Goal: Task Accomplishment & Management: Use online tool/utility

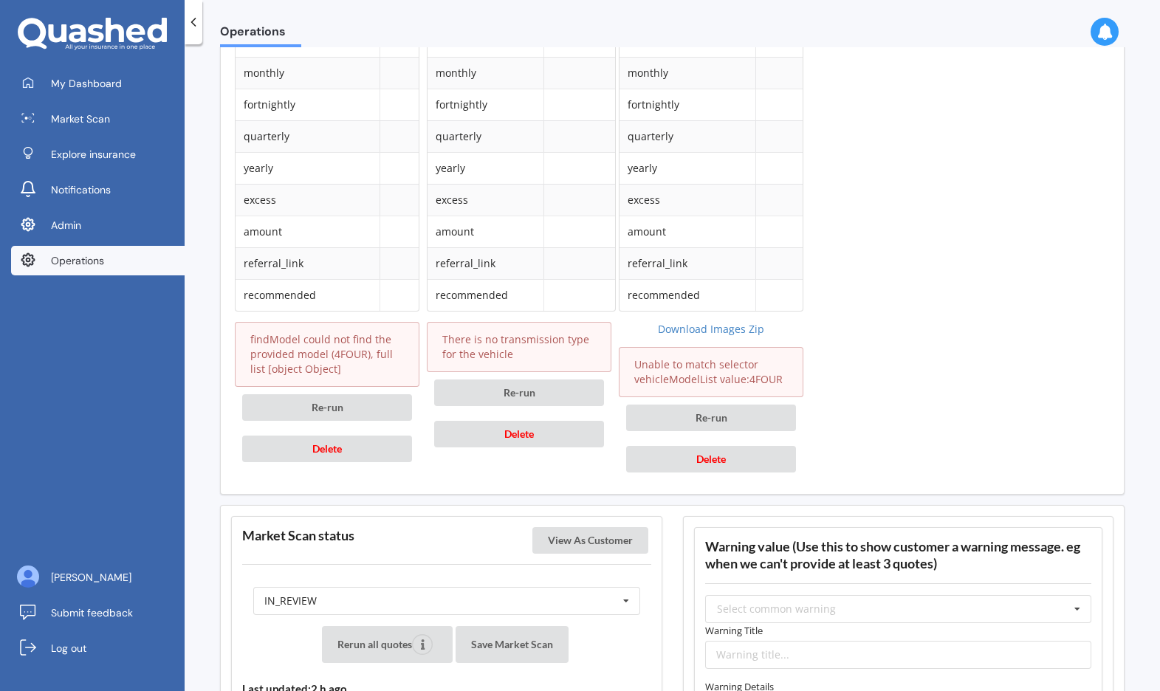
scroll to position [2124, 0]
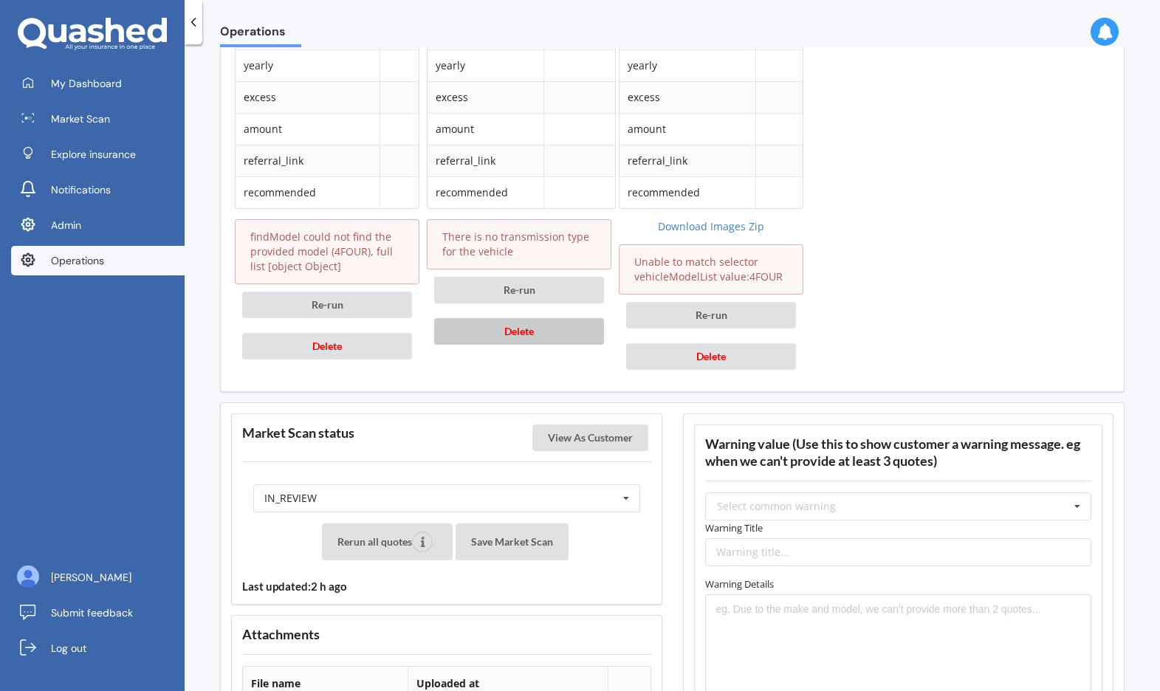
click at [520, 325] on span "Delete" at bounding box center [519, 331] width 30 height 13
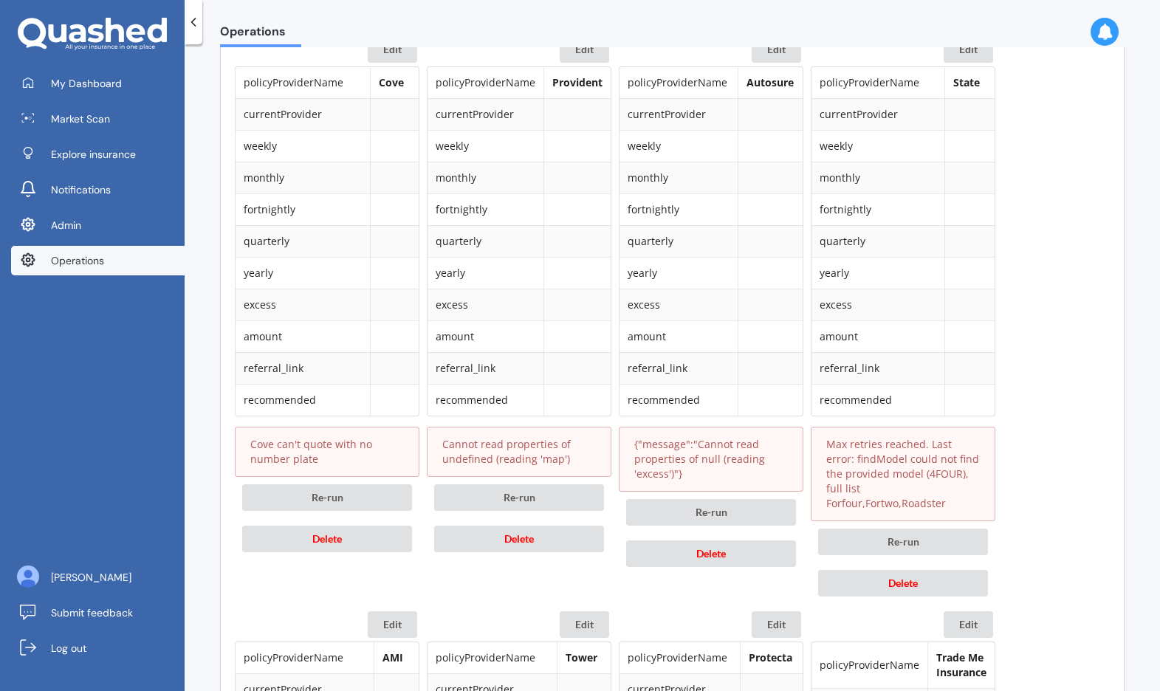
scroll to position [754, 0]
click at [291, 537] on button "Delete" at bounding box center [327, 537] width 170 height 27
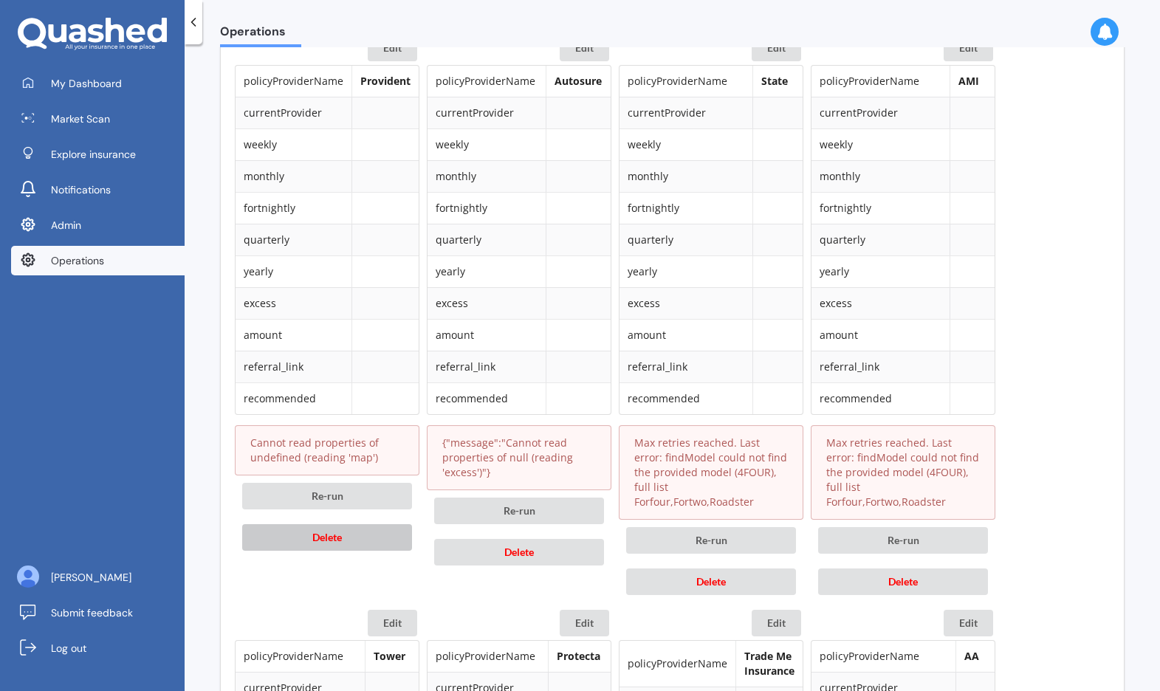
click at [304, 536] on button "Delete" at bounding box center [327, 537] width 170 height 27
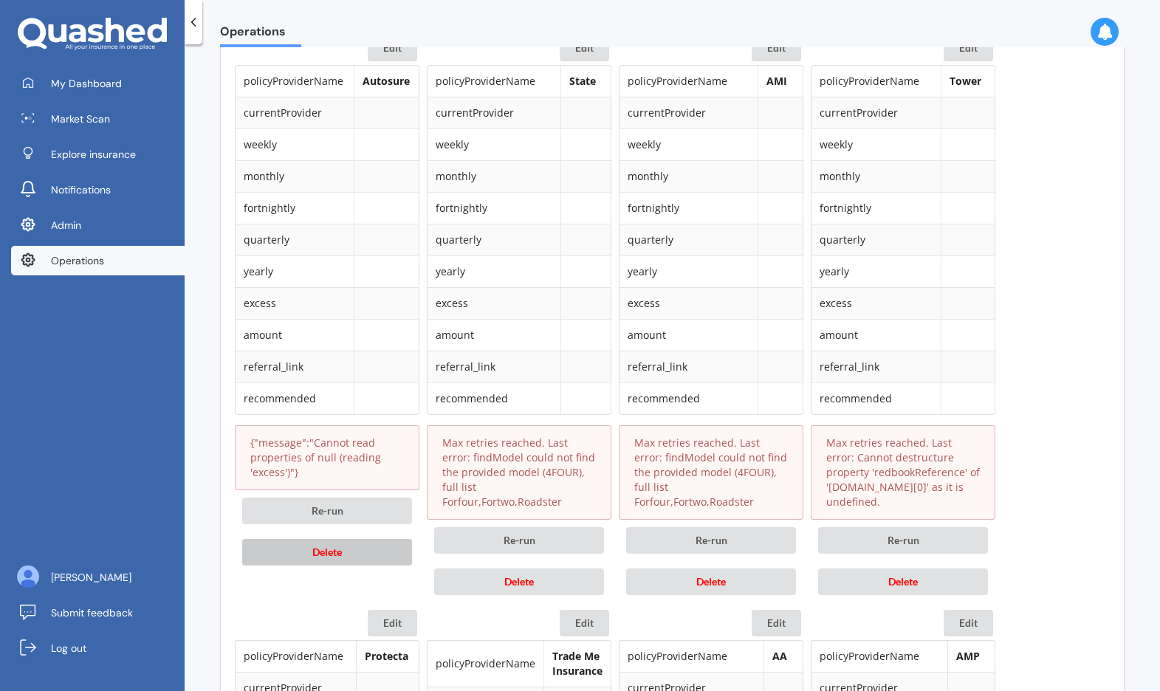
click at [311, 548] on button "Delete" at bounding box center [327, 552] width 170 height 27
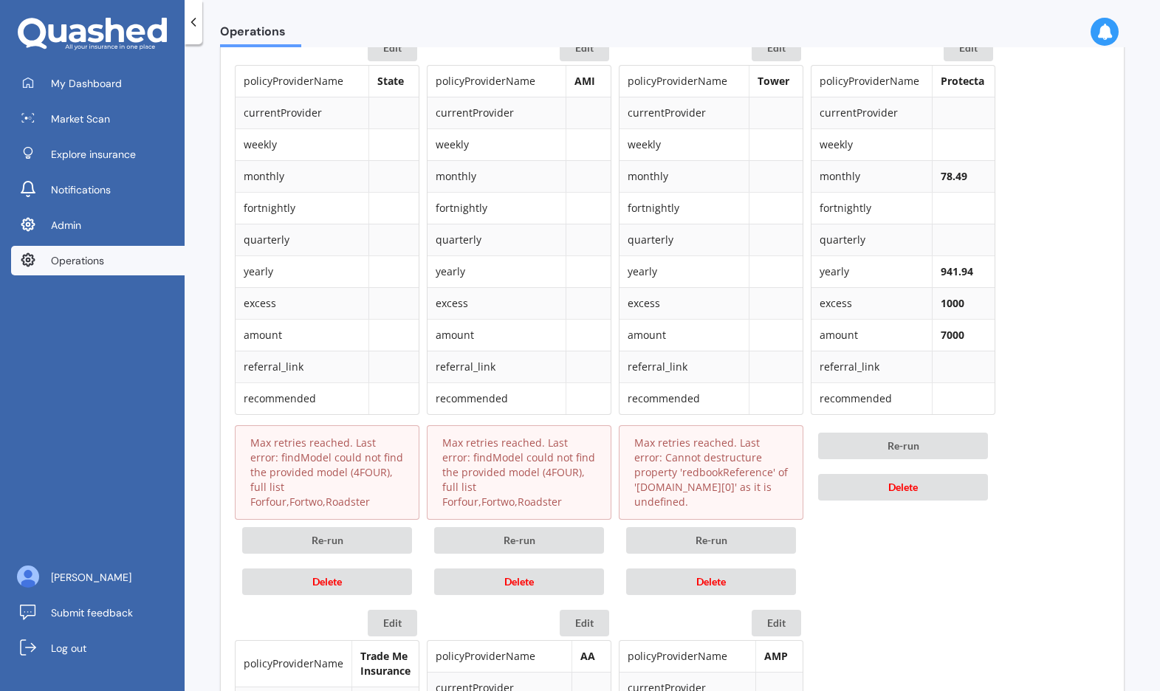
click at [315, 551] on div "Re-run Delete" at bounding box center [327, 561] width 185 height 83
click at [315, 575] on span "Delete" at bounding box center [327, 581] width 30 height 13
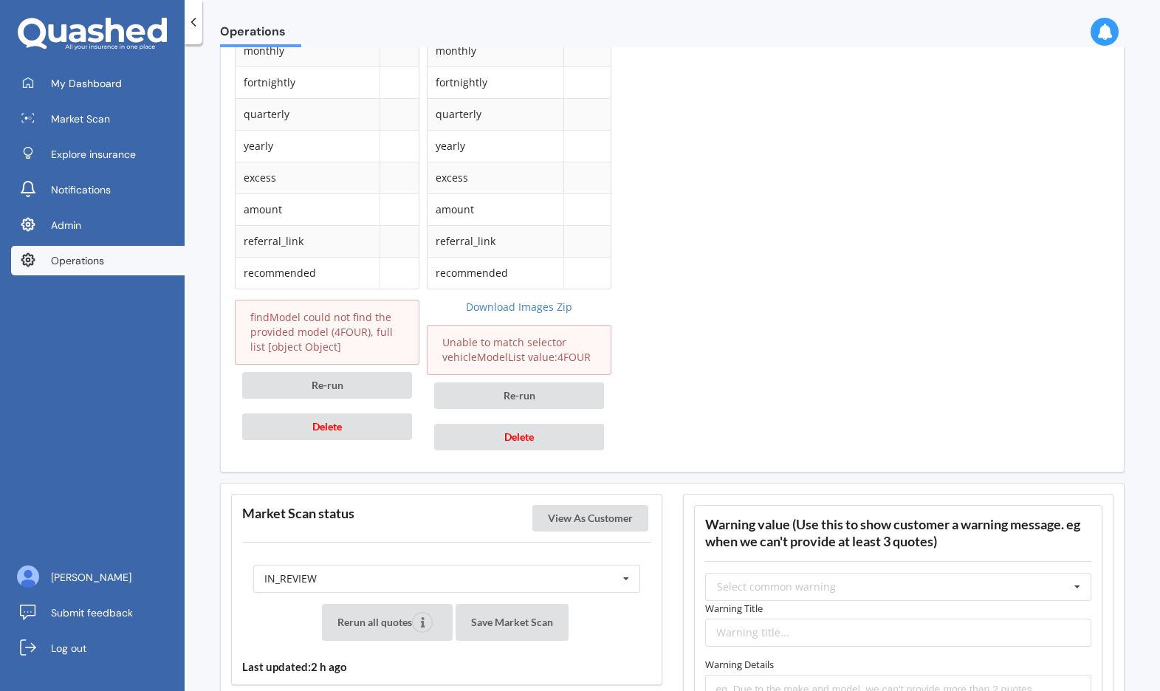
scroll to position [1610, 0]
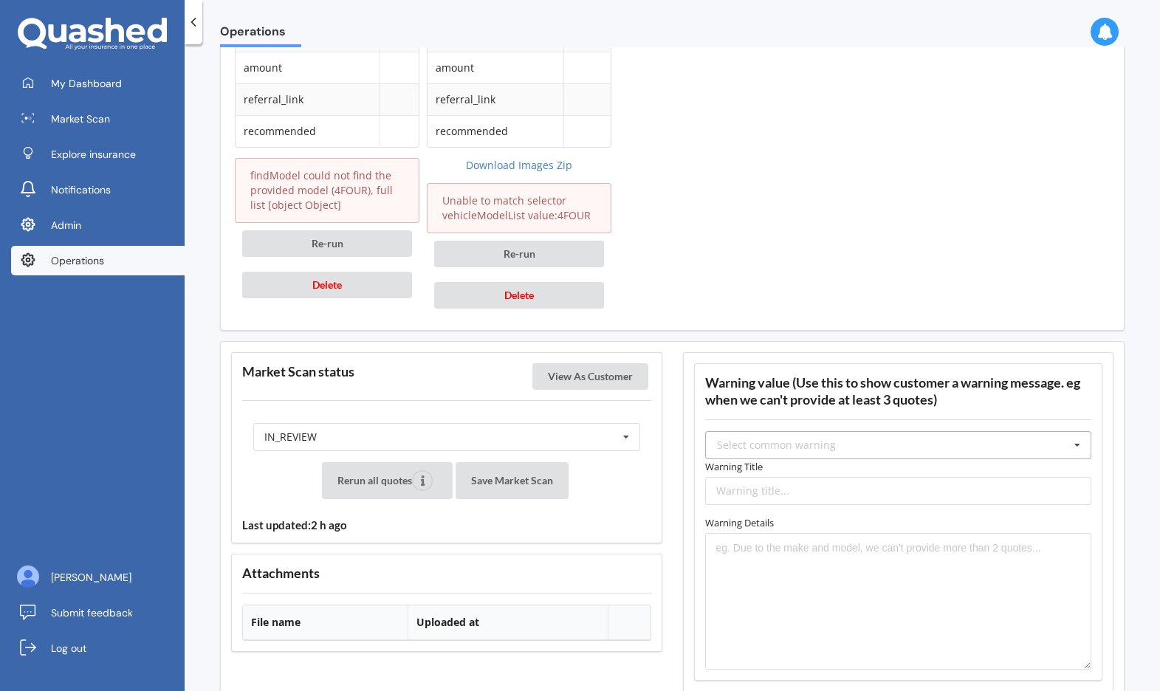
click at [780, 449] on div "Select common warning" at bounding box center [776, 445] width 119 height 10
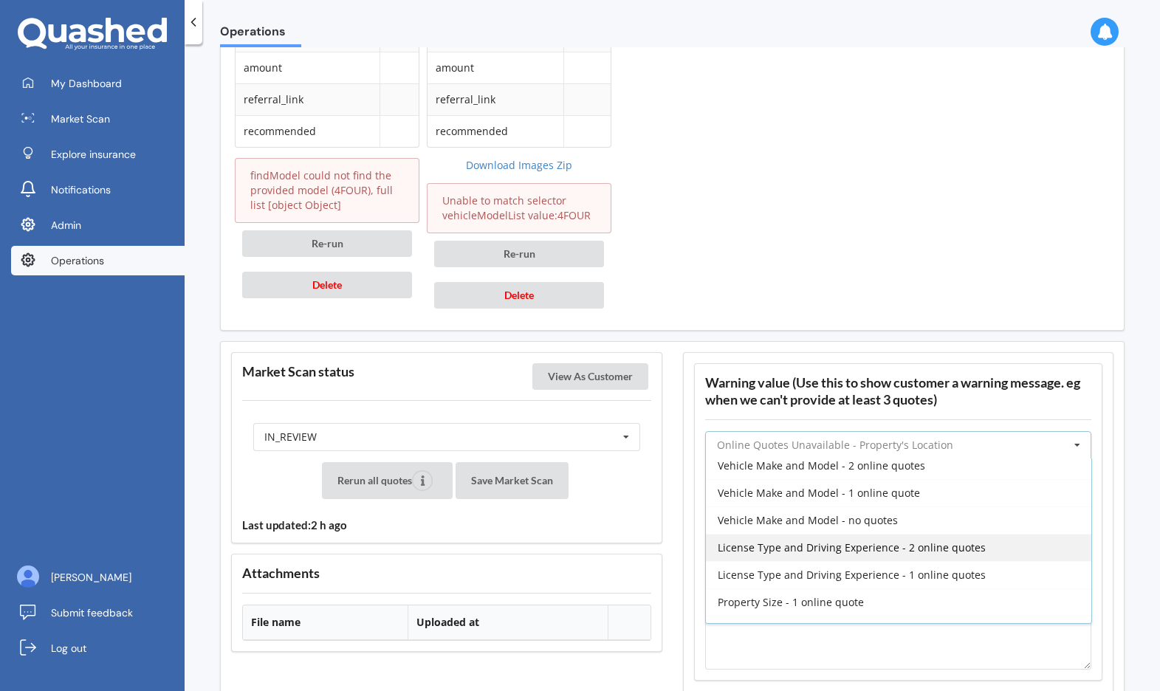
scroll to position [354, 0]
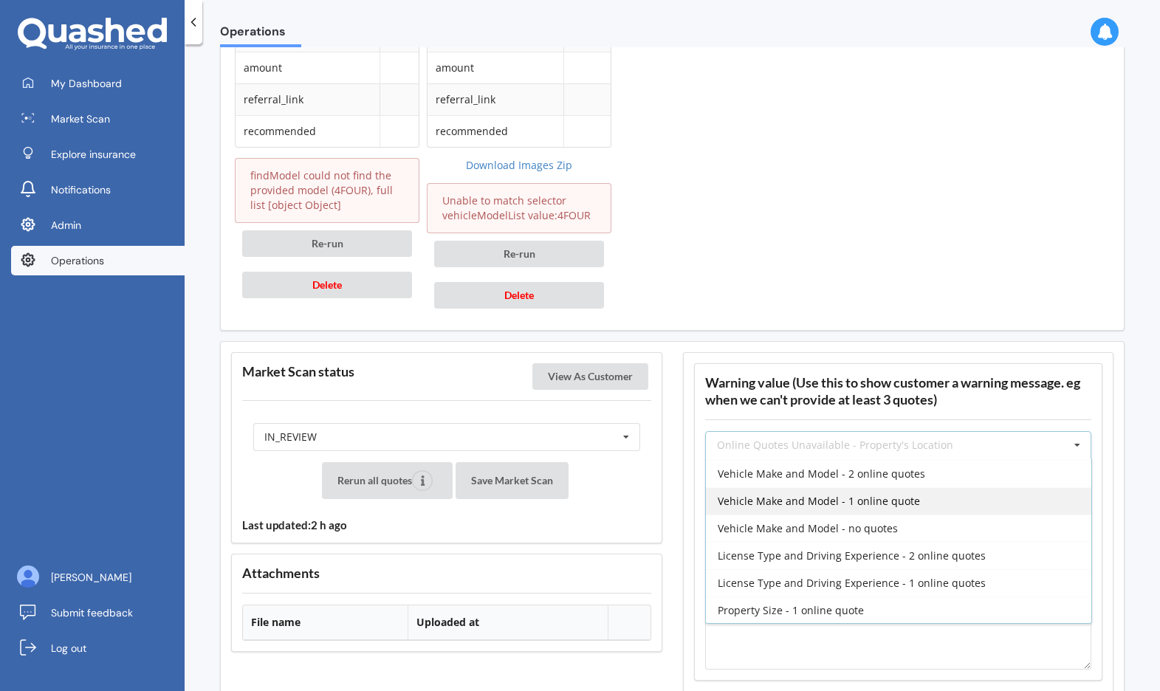
click at [844, 499] on span "Vehicle Make and Model - 1 online quote" at bounding box center [818, 501] width 202 height 14
type input "Vehicle Make and Model - 1 online quote"
type textarea "Due to the make and model of your vehicle, our system could only obtain one onl…"
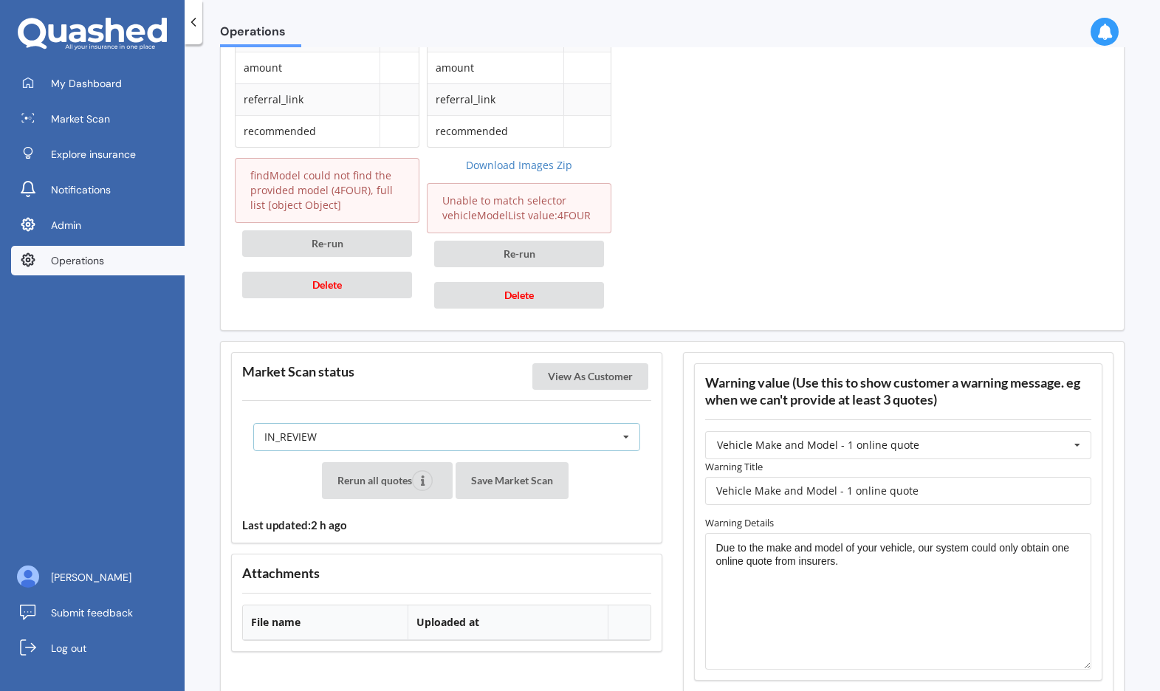
click at [538, 432] on div "IN_REVIEW READY PENDING VIEWED ABANDONED IN_REVIEW" at bounding box center [446, 437] width 387 height 28
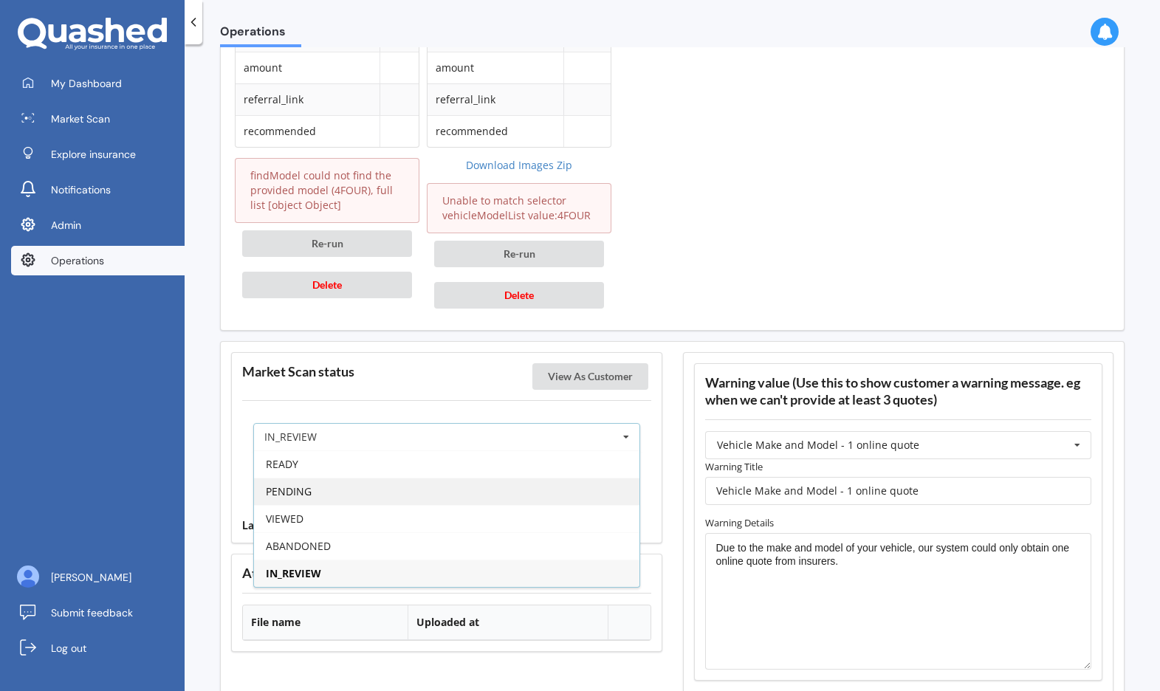
click at [472, 483] on div "PENDING" at bounding box center [446, 491] width 385 height 27
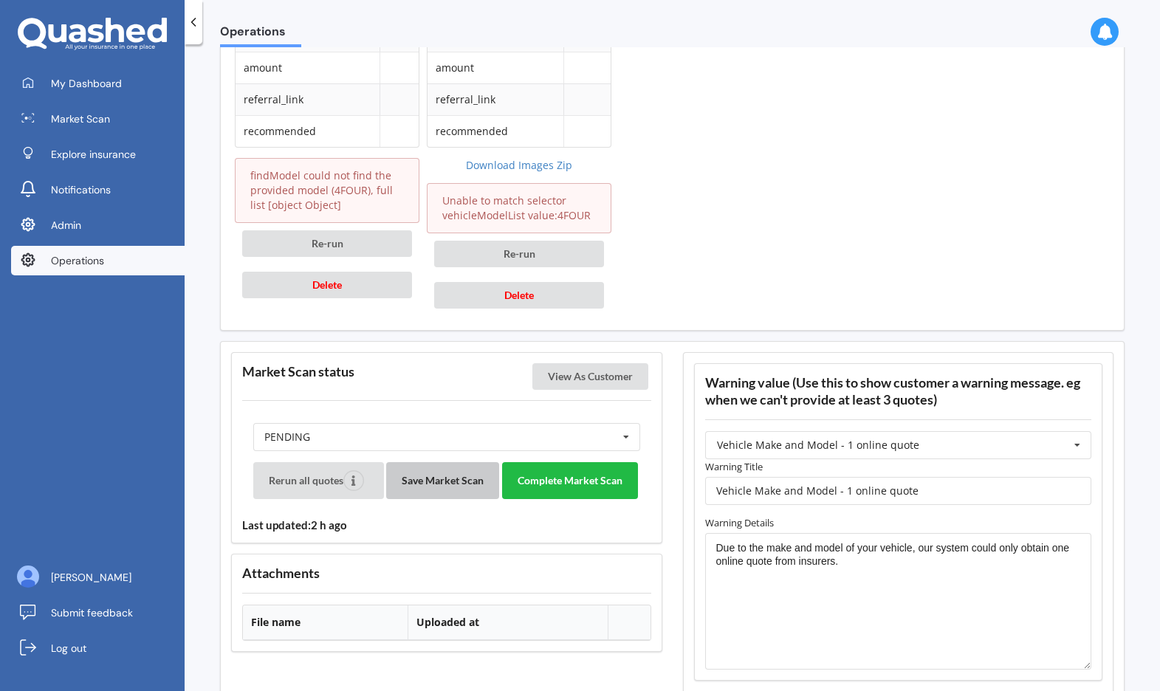
click at [453, 483] on button "Save Market Scan" at bounding box center [442, 480] width 113 height 37
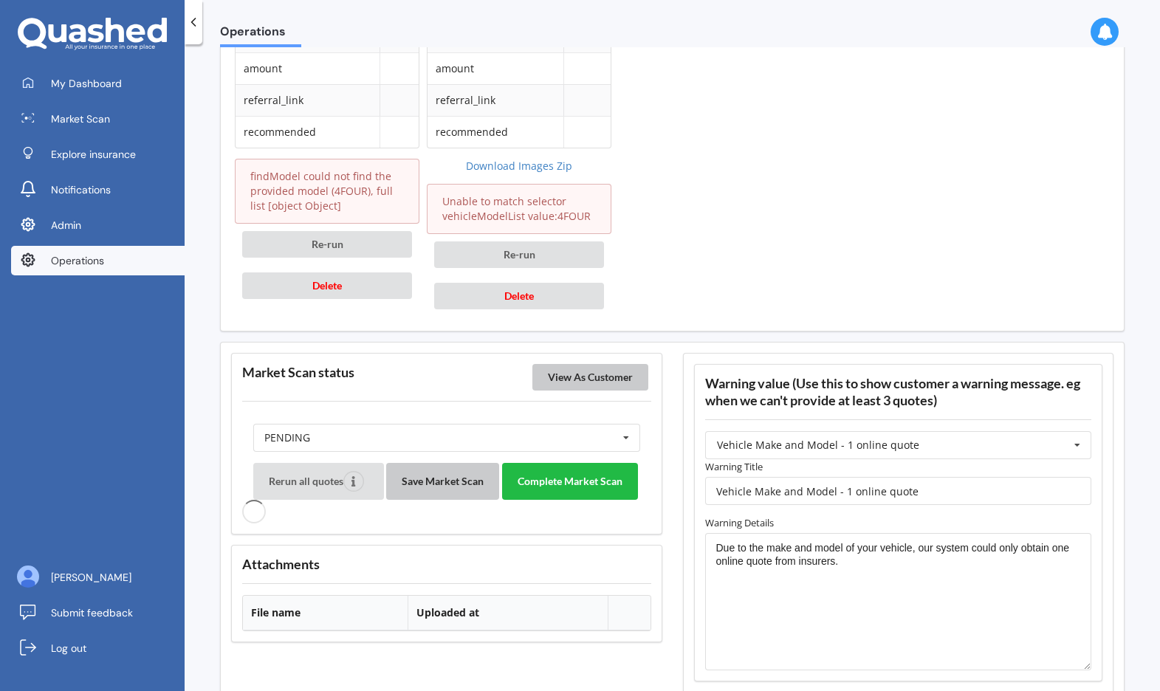
scroll to position [1610, 0]
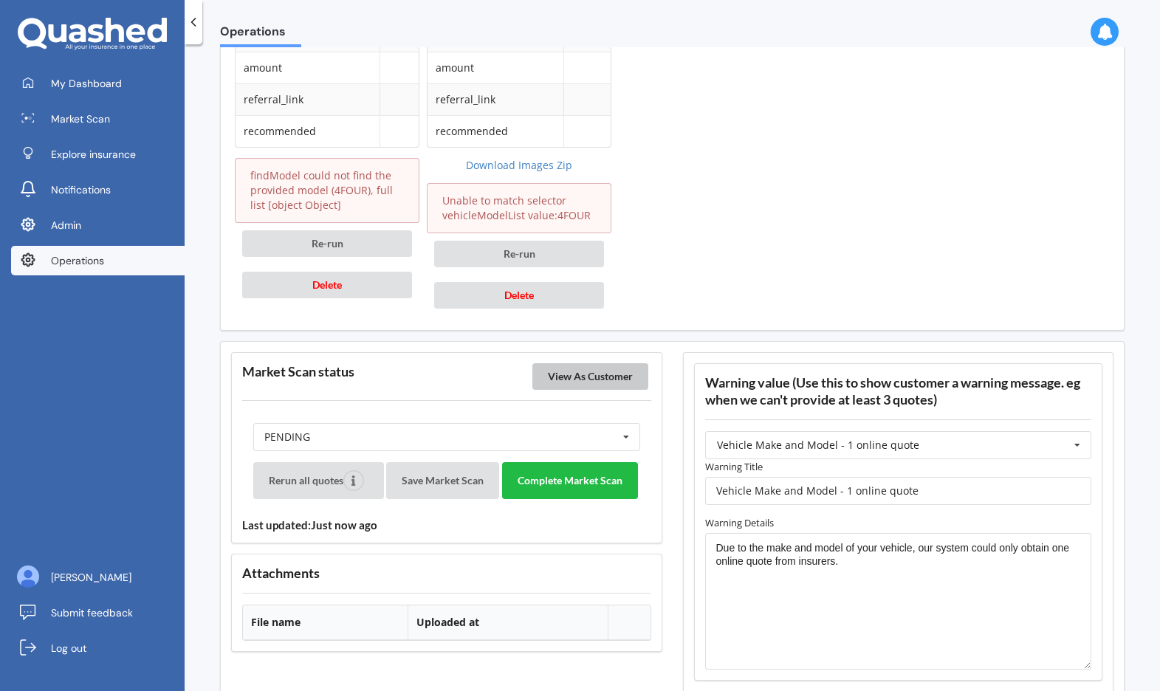
click at [576, 373] on button "View As Customer" at bounding box center [590, 376] width 116 height 27
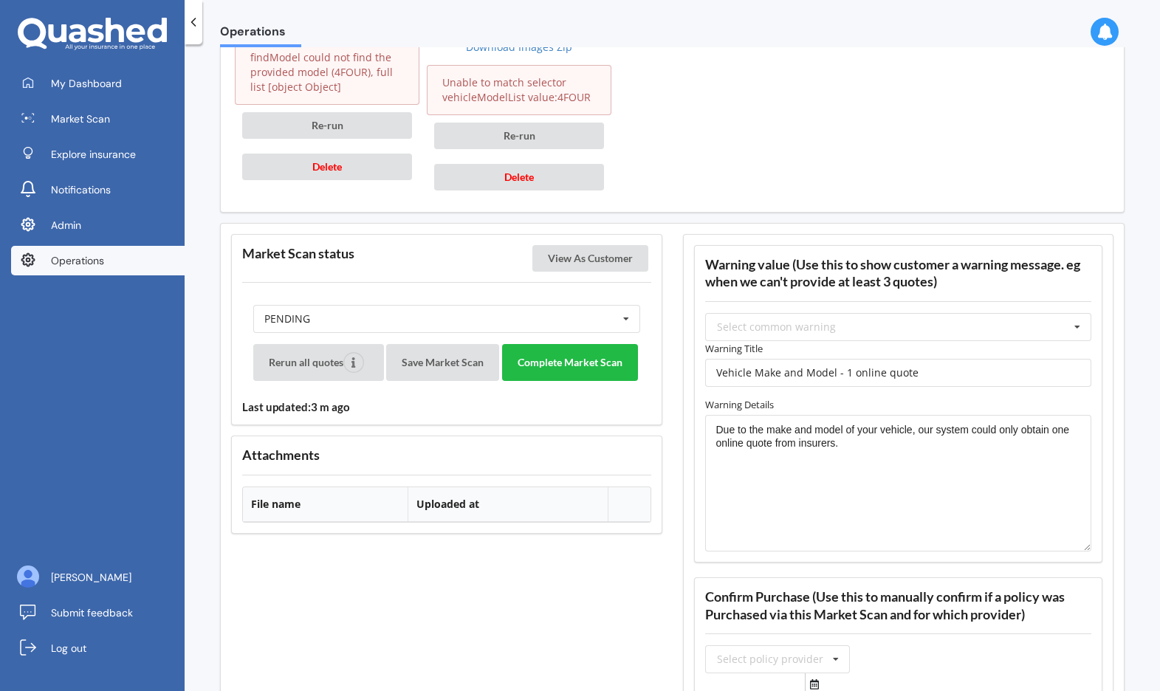
scroll to position [1729, 0]
click at [576, 379] on button "Complete Market Scan" at bounding box center [570, 361] width 136 height 37
